Goal: Task Accomplishment & Management: Complete application form

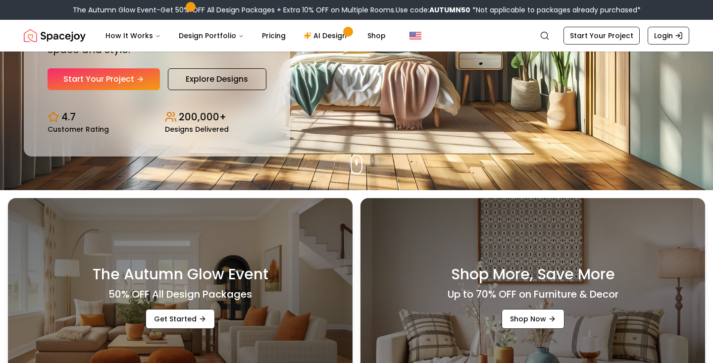
scroll to position [106, 0]
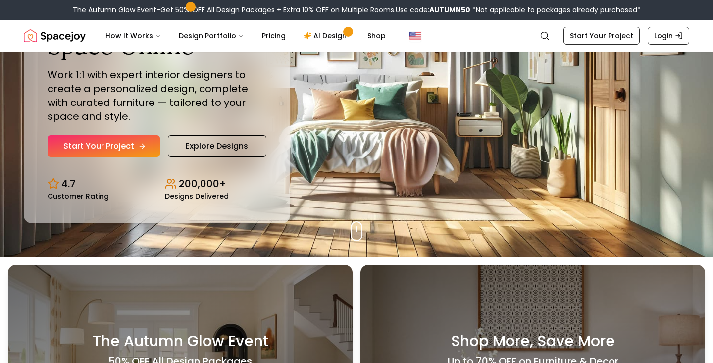
click at [114, 148] on link "Start Your Project" at bounding box center [104, 146] width 112 height 22
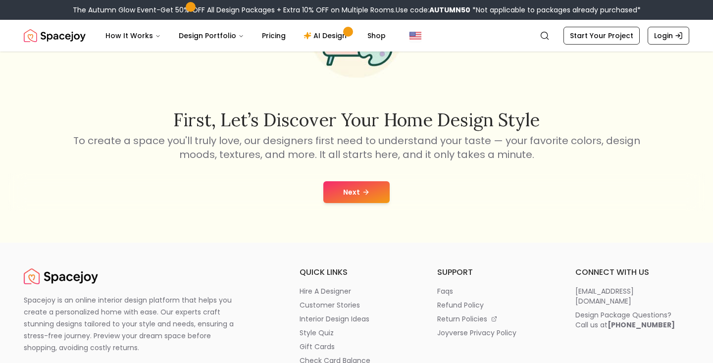
scroll to position [120, 0]
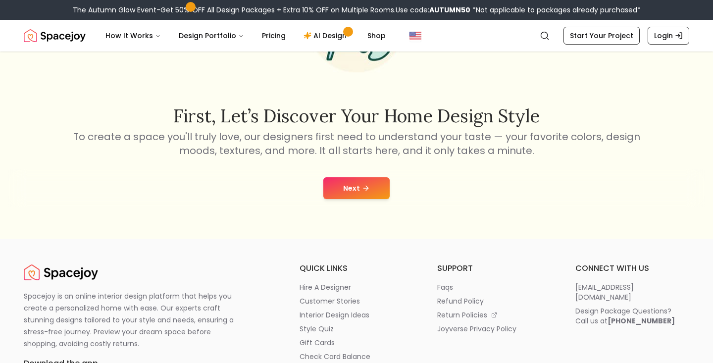
click at [344, 196] on button "Next" at bounding box center [356, 188] width 66 height 22
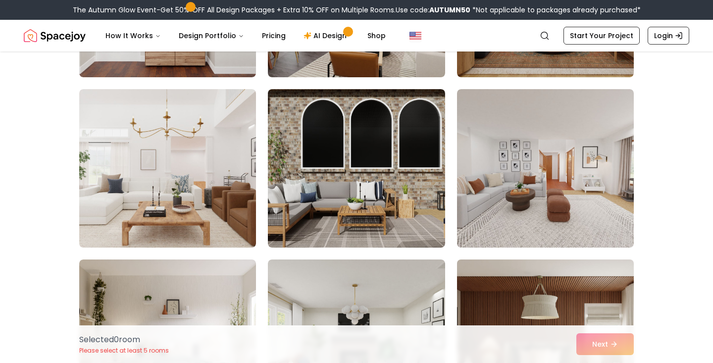
scroll to position [351, 0]
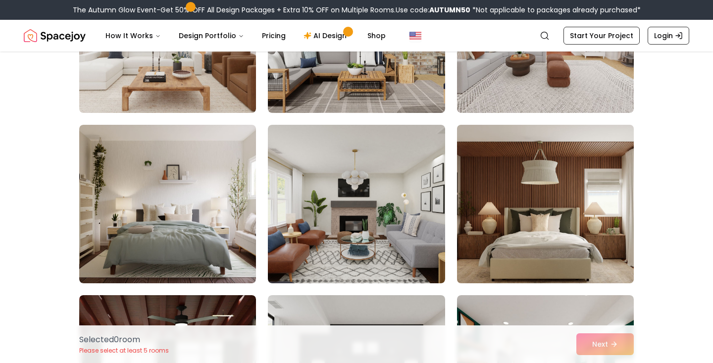
click at [530, 166] on img at bounding box center [546, 204] width 186 height 166
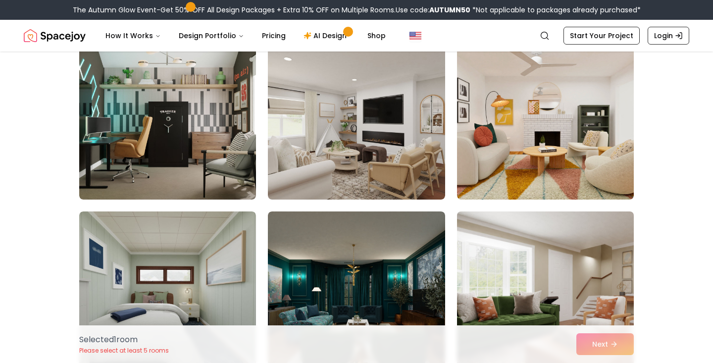
scroll to position [964, 0]
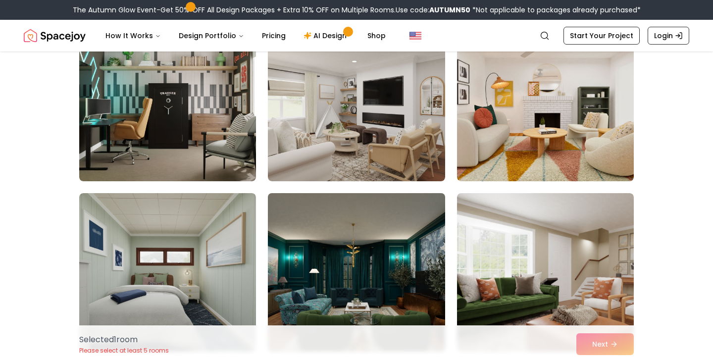
click at [423, 244] on img at bounding box center [357, 272] width 186 height 166
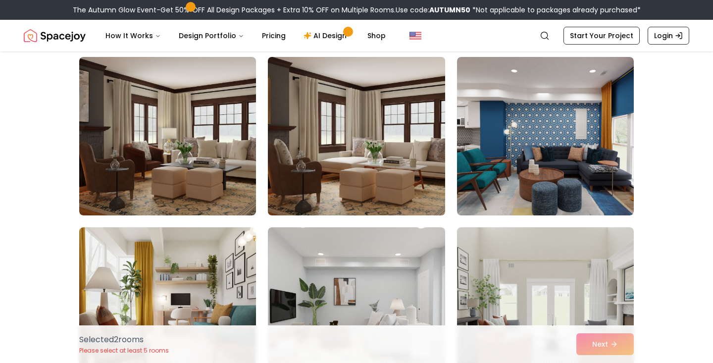
scroll to position [2636, 0]
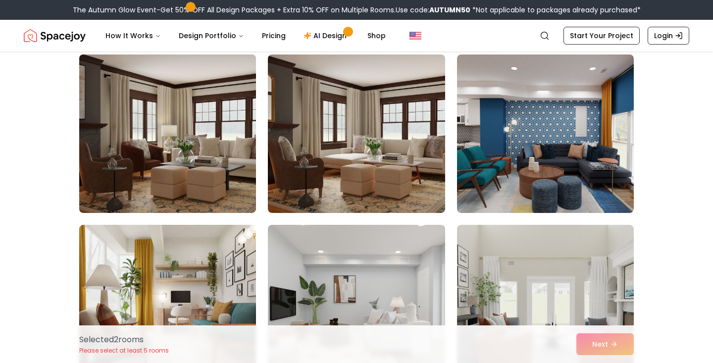
click at [237, 182] on img at bounding box center [168, 134] width 186 height 166
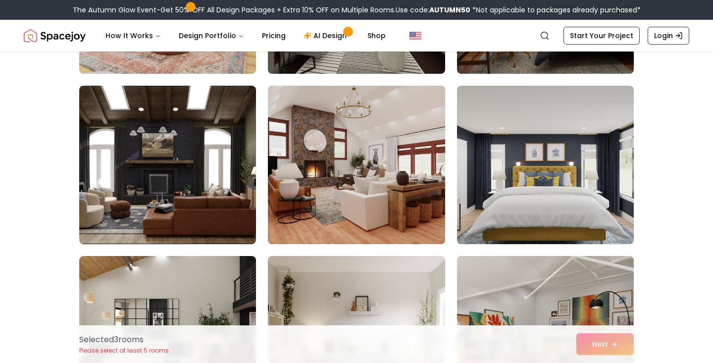
scroll to position [3643, 0]
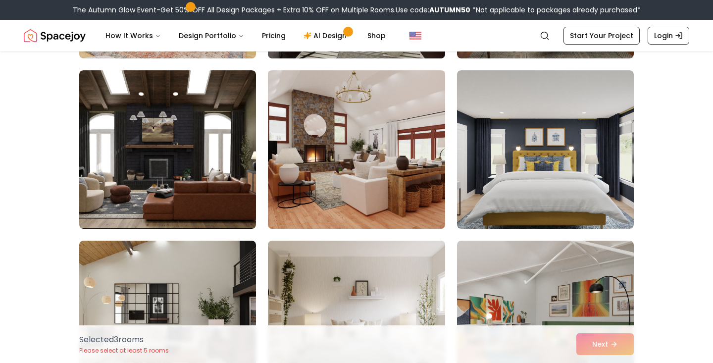
click at [326, 195] on img at bounding box center [357, 149] width 186 height 166
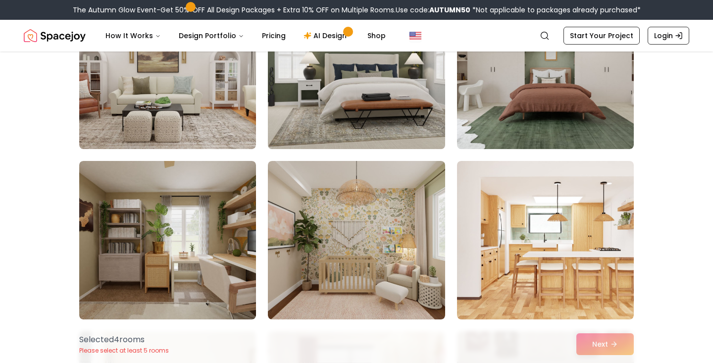
scroll to position [4675, 0]
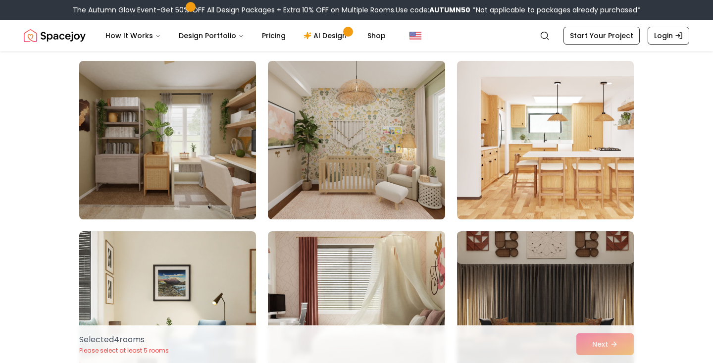
click at [222, 167] on img at bounding box center [168, 140] width 186 height 166
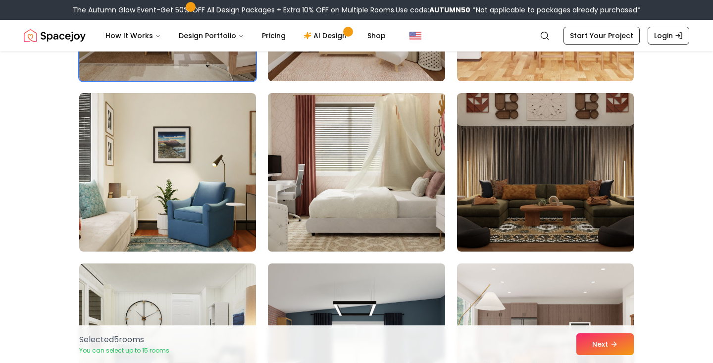
scroll to position [4834, 0]
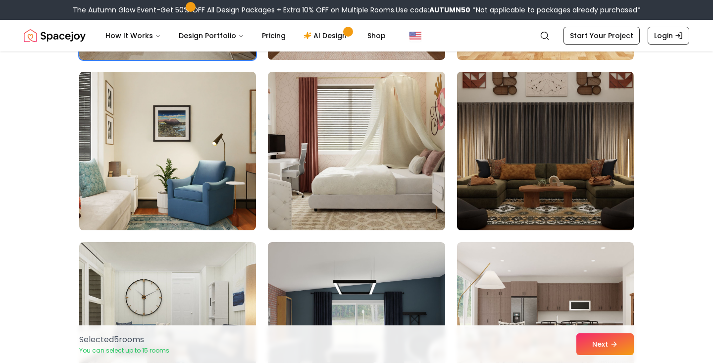
click at [502, 178] on img at bounding box center [546, 151] width 186 height 166
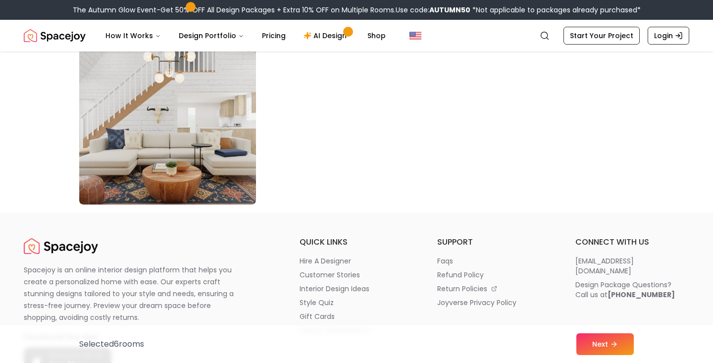
scroll to position [5700, 0]
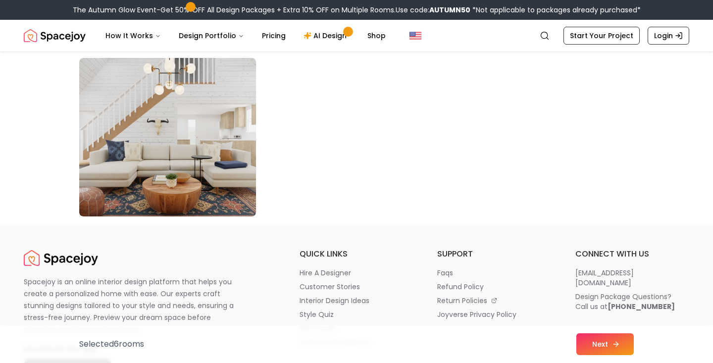
click at [592, 336] on button "Next" at bounding box center [605, 344] width 57 height 22
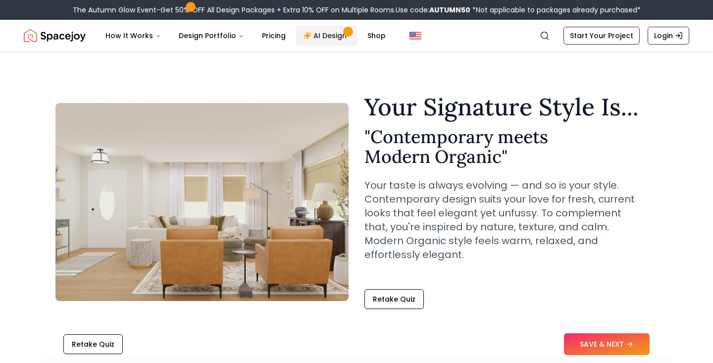
click at [311, 35] on link "AI Design" at bounding box center [327, 36] width 62 height 20
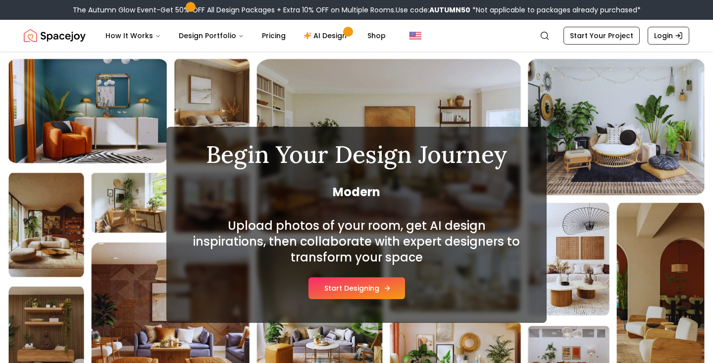
click at [340, 291] on button "Start Designing" at bounding box center [357, 288] width 97 height 22
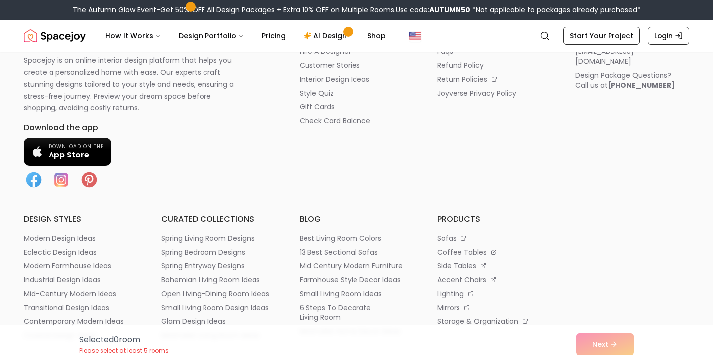
scroll to position [809, 0]
